Goal: Browse casually

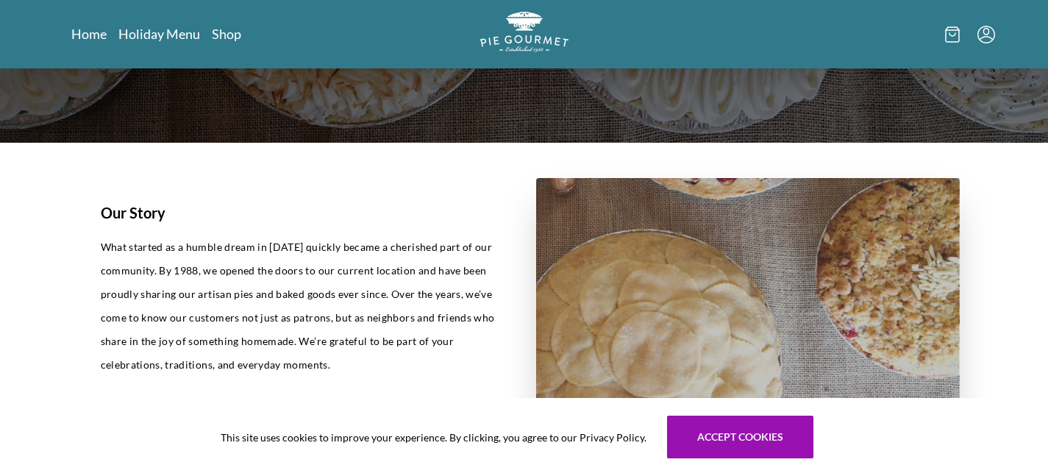
scroll to position [302, 0]
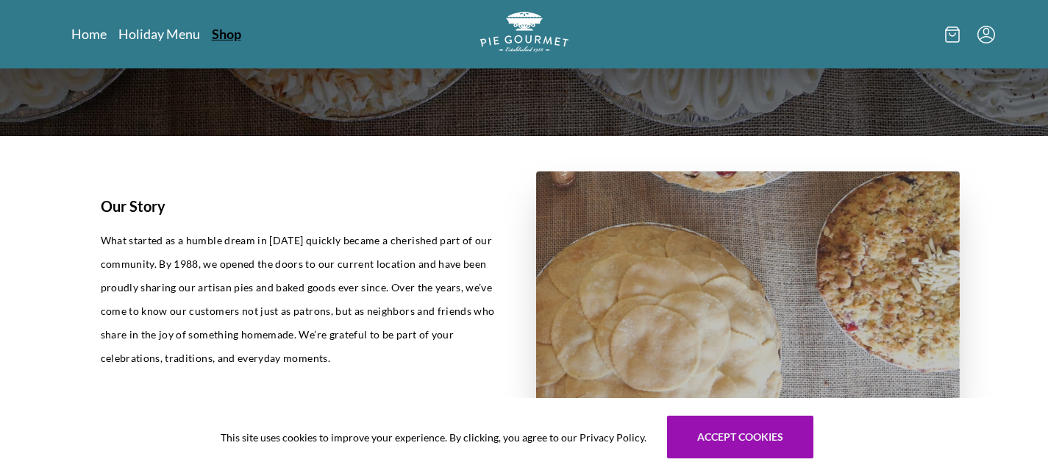
click at [222, 36] on link "Shop" at bounding box center [226, 34] width 29 height 18
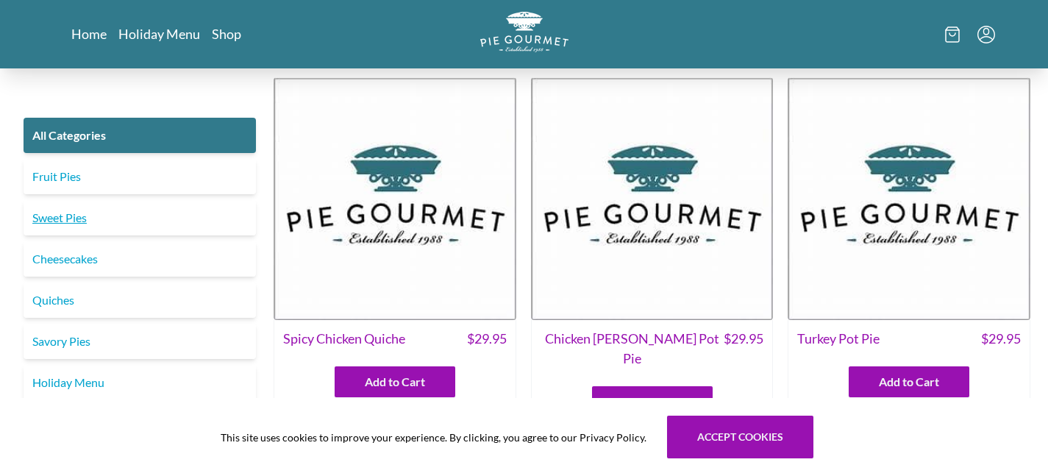
click at [92, 213] on link "Sweet Pies" at bounding box center [140, 217] width 232 height 35
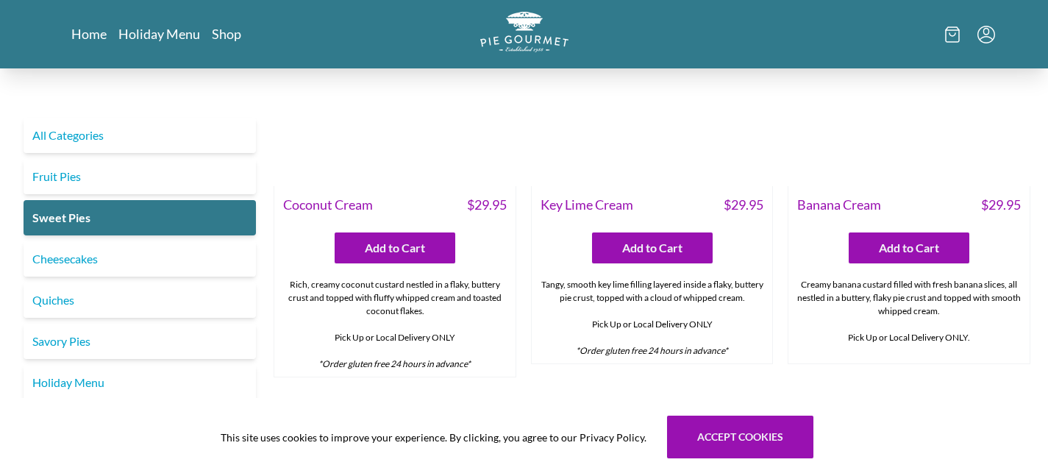
scroll to position [126, 0]
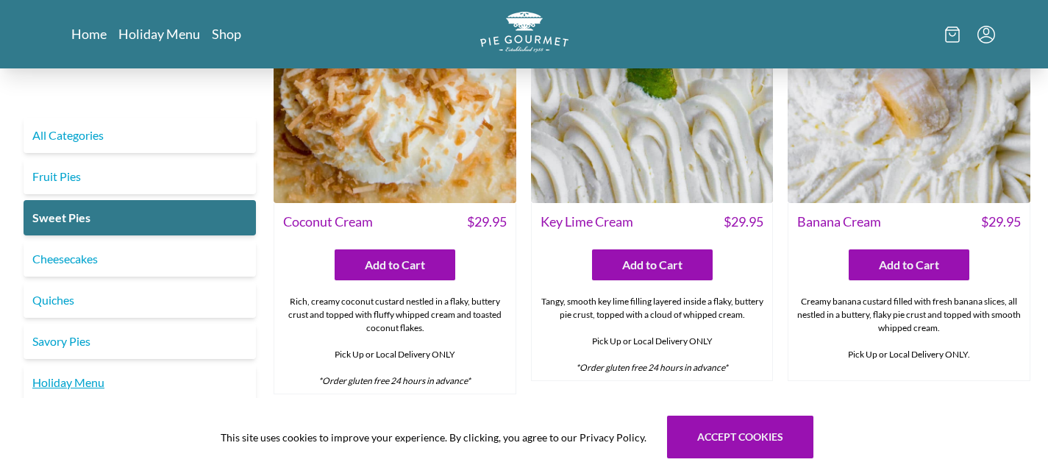
click at [85, 387] on link "Holiday Menu" at bounding box center [140, 382] width 232 height 35
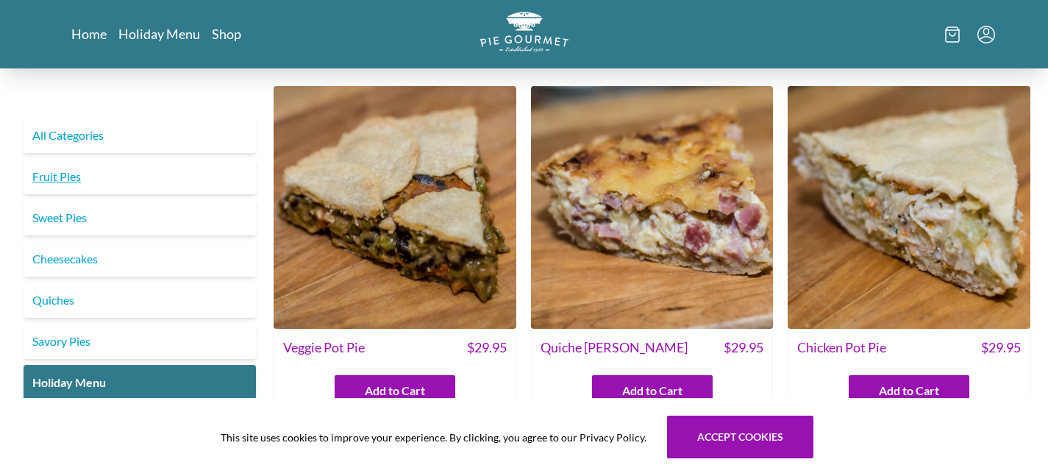
click at [148, 176] on link "Fruit Pies" at bounding box center [140, 176] width 232 height 35
